Goal: Task Accomplishment & Management: Complete application form

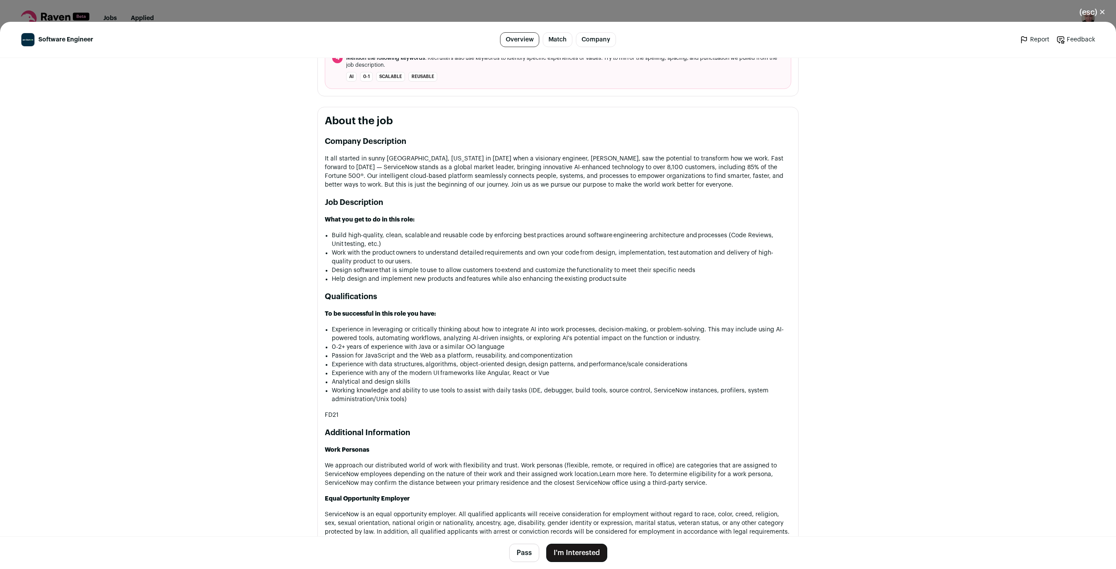
scroll to position [392, 0]
click at [581, 548] on button "I'm Interested" at bounding box center [576, 553] width 61 height 18
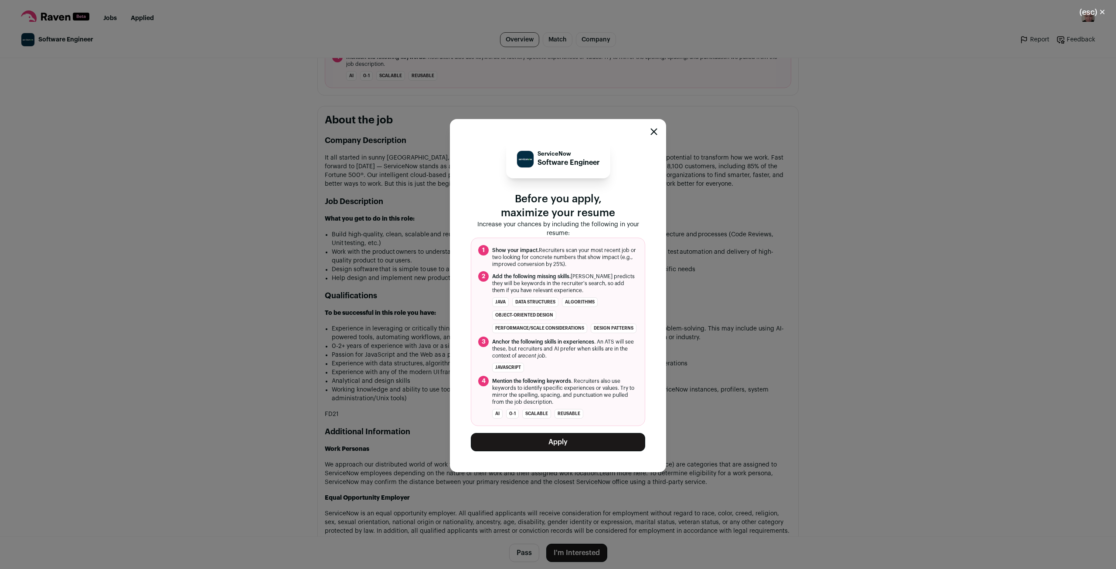
click at [565, 443] on button "Apply" at bounding box center [558, 442] width 174 height 18
